Goal: Find contact information

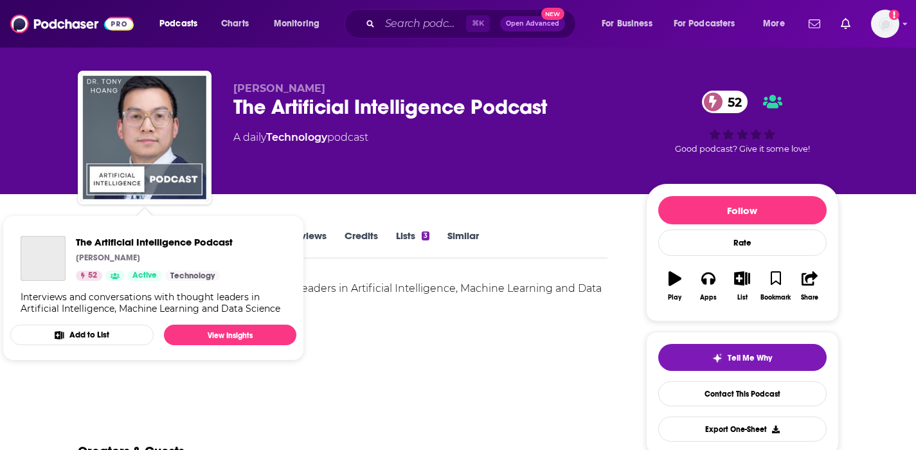
scroll to position [39, 0]
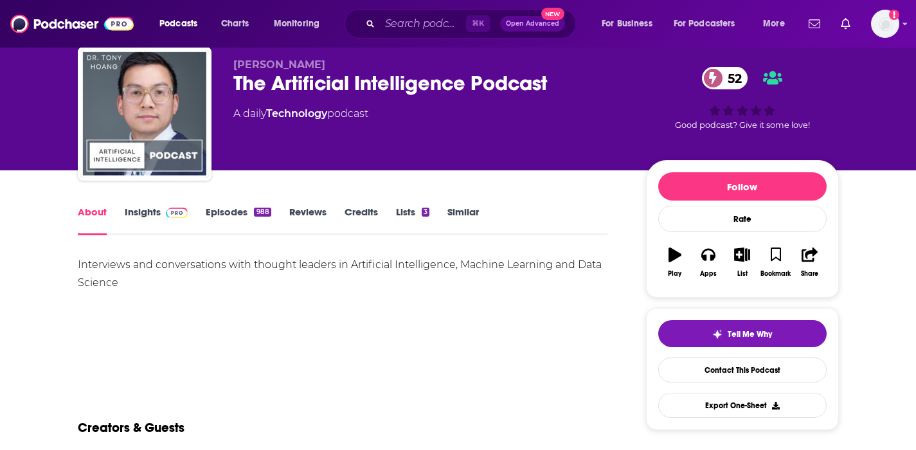
click at [144, 207] on link "Insights" at bounding box center [157, 221] width 64 height 30
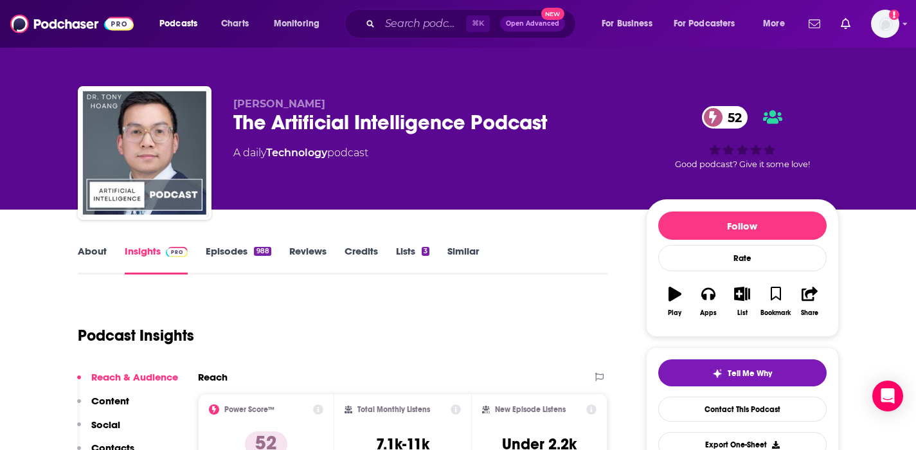
click at [139, 249] on link "Insights" at bounding box center [157, 260] width 64 height 30
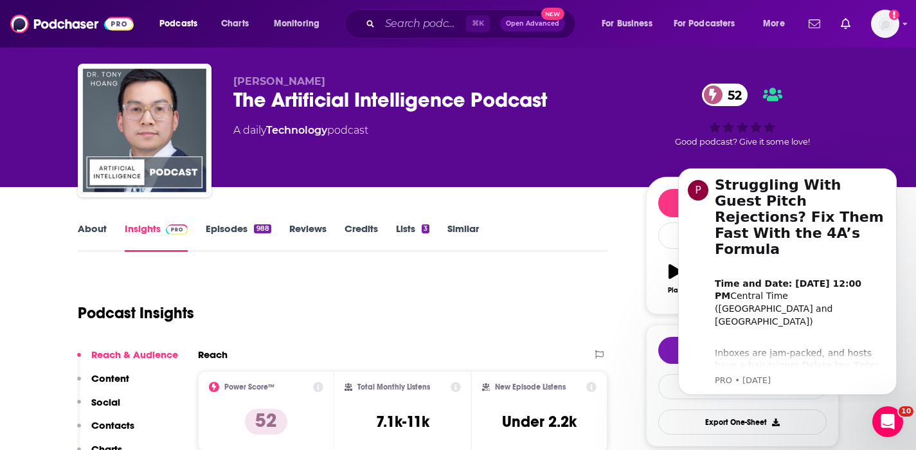
scroll to position [170, 0]
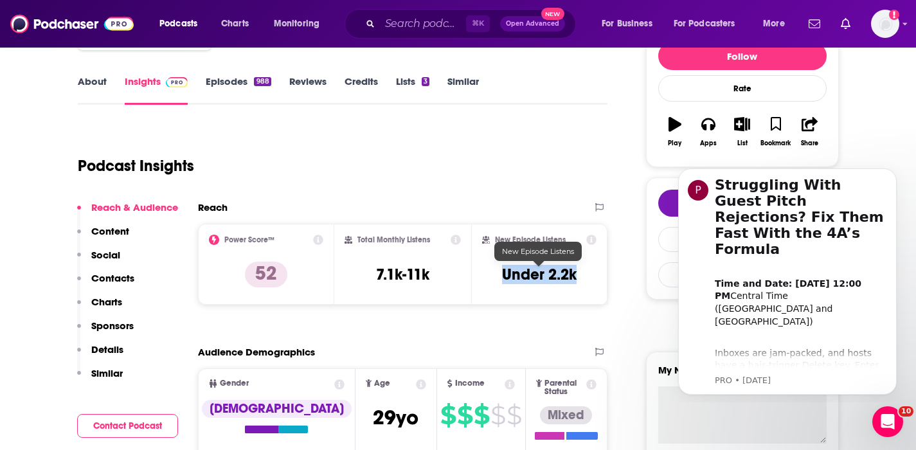
drag, startPoint x: 594, startPoint y: 272, endPoint x: 501, endPoint y: 273, distance: 92.6
click at [501, 273] on div "New Episode Listens Under 2.2k" at bounding box center [539, 264] width 115 height 59
copy h3 "Under 2.2k"
click at [117, 274] on p "Contacts" at bounding box center [112, 278] width 43 height 12
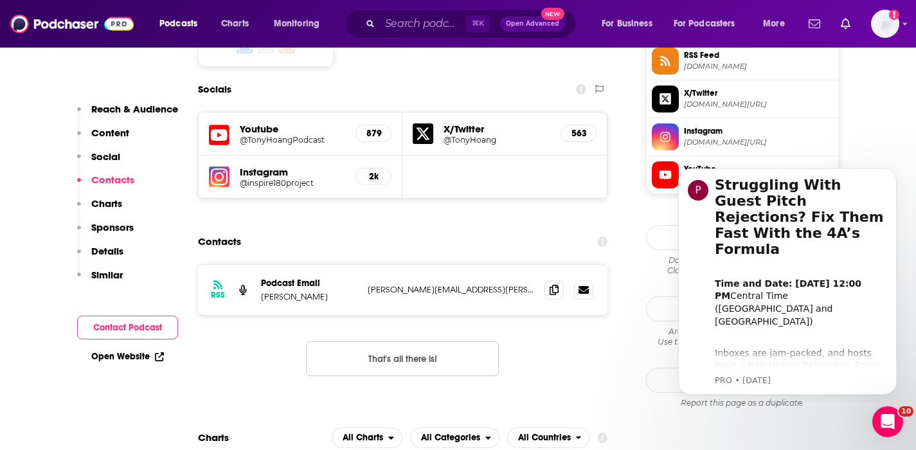
scroll to position [1088, 0]
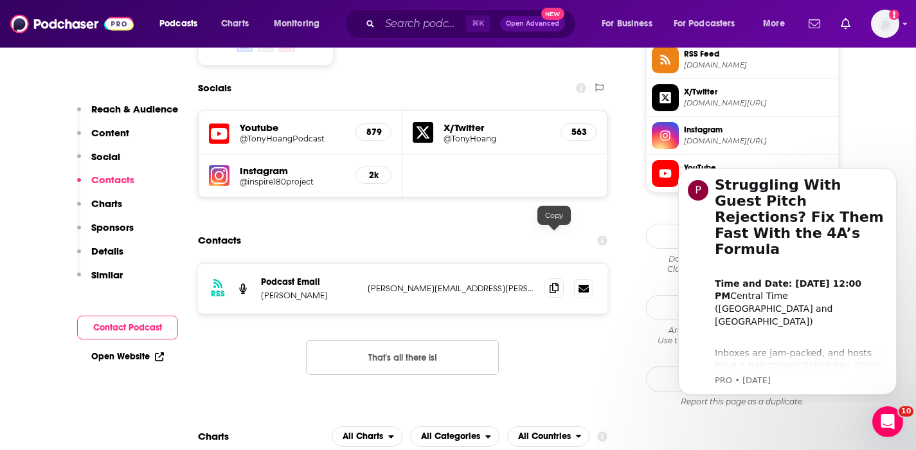
click at [549, 278] on span at bounding box center [554, 287] width 19 height 19
drag, startPoint x: 322, startPoint y: 248, endPoint x: 262, endPoint y: 249, distance: 59.8
click at [262, 290] on p "Dr. Tony Hoang" at bounding box center [309, 295] width 96 height 11
copy p "Dr. Tony Hoang"
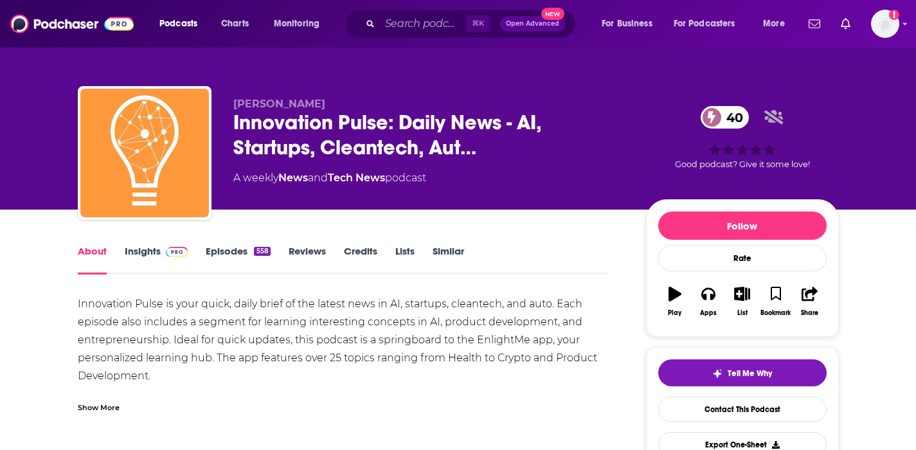
click at [132, 251] on link "Insights" at bounding box center [157, 260] width 64 height 30
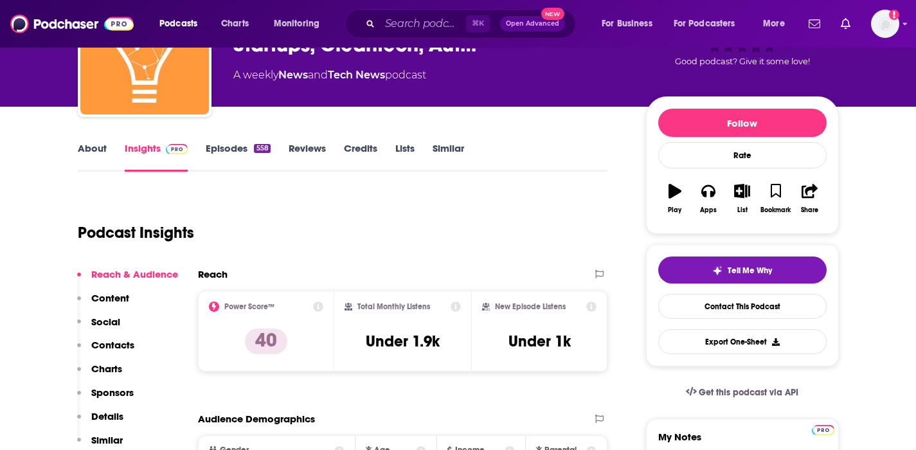
scroll to position [122, 0]
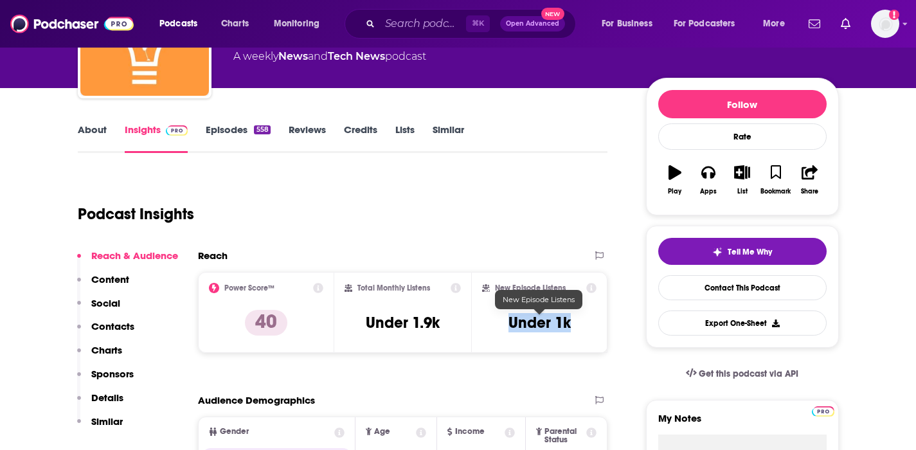
drag, startPoint x: 572, startPoint y: 323, endPoint x: 509, endPoint y: 332, distance: 63.6
click at [509, 332] on div "New Episode Listens Under 1k" at bounding box center [539, 312] width 115 height 59
